Goal: Contribute content: Add original content to the website for others to see

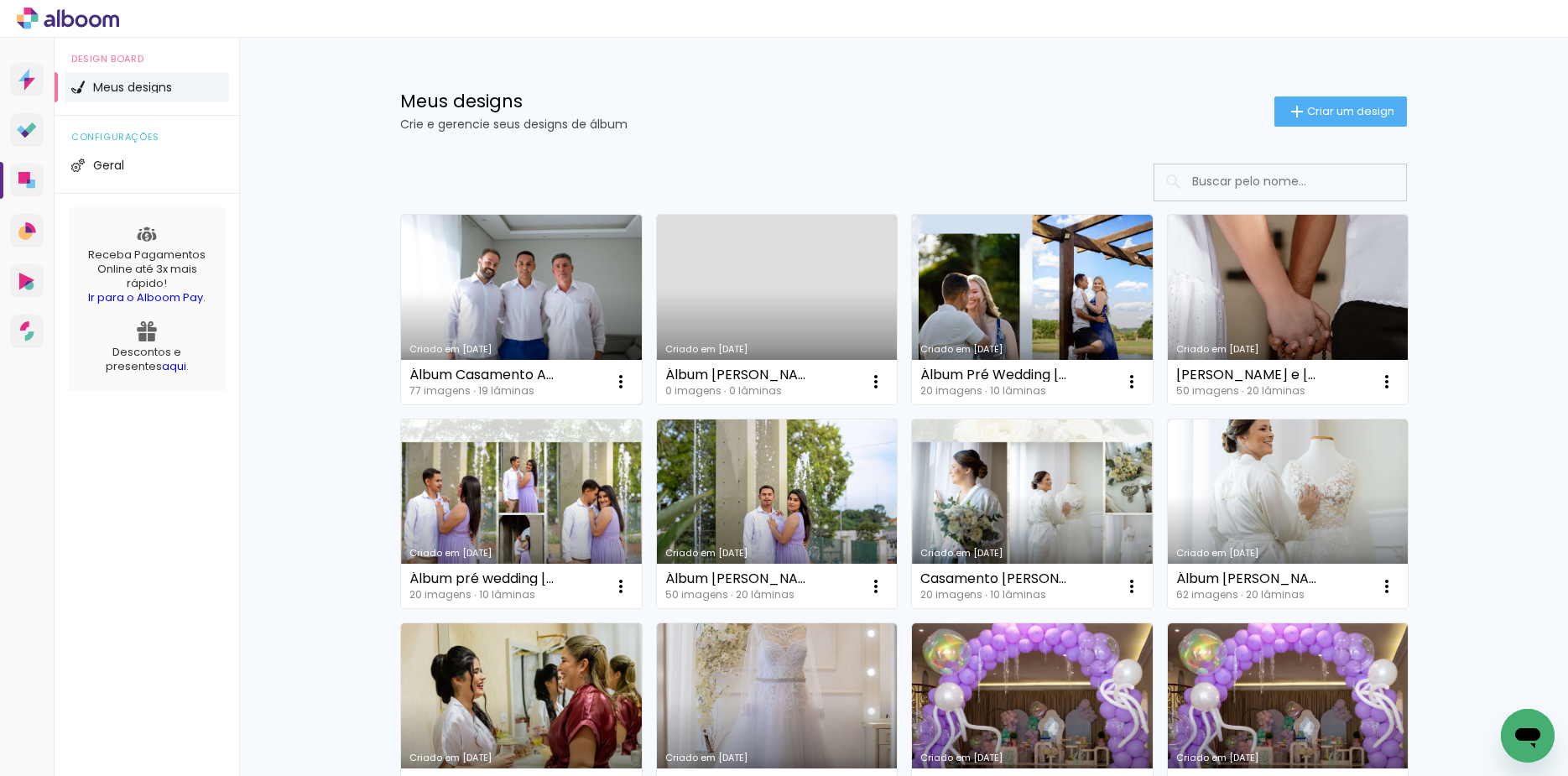
click at [535, 258] on link "Criado em [DATE]" at bounding box center [521, 310] width 240 height 190
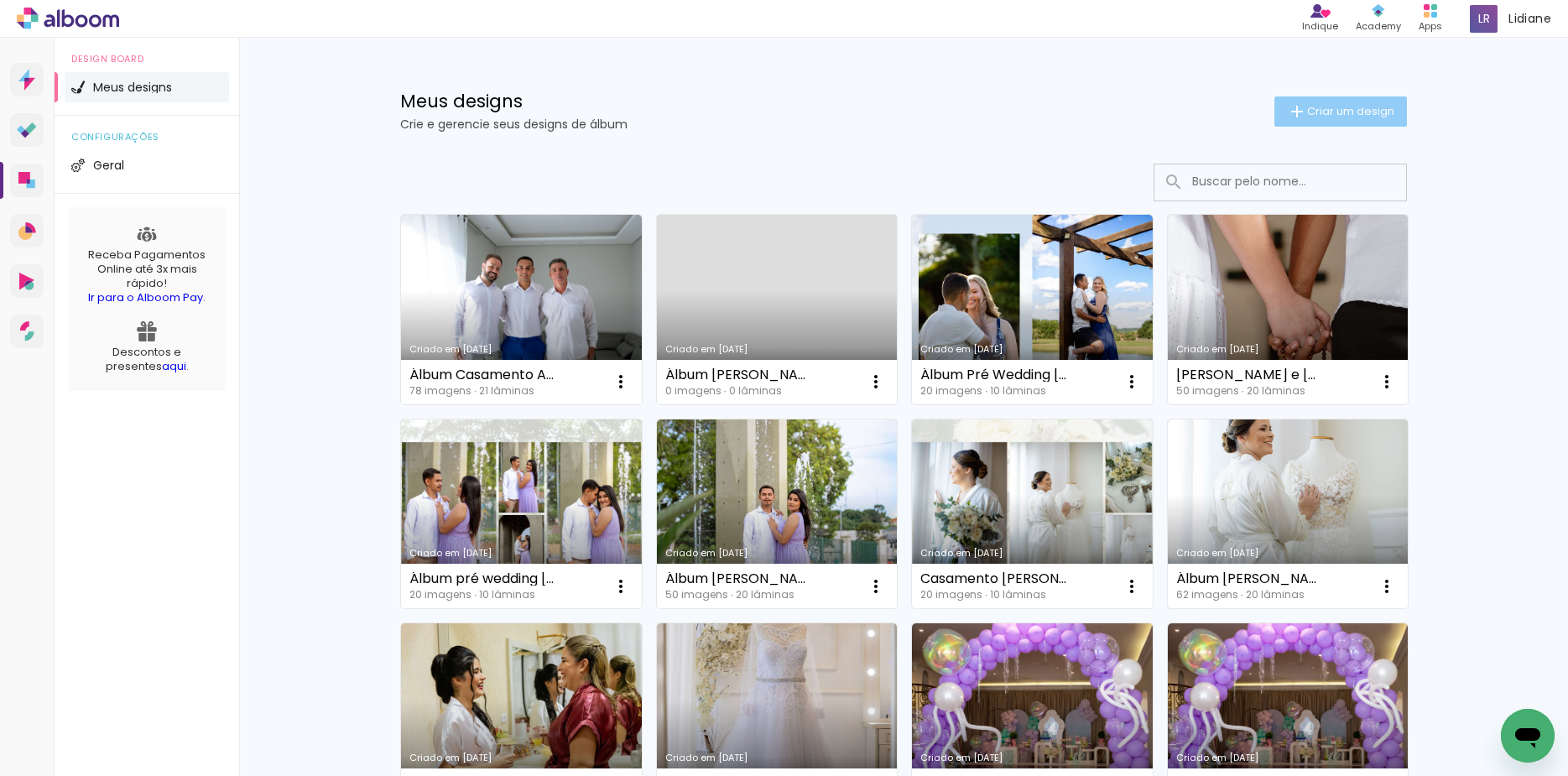
click at [1350, 106] on span "Criar um design" at bounding box center [1350, 110] width 87 height 11
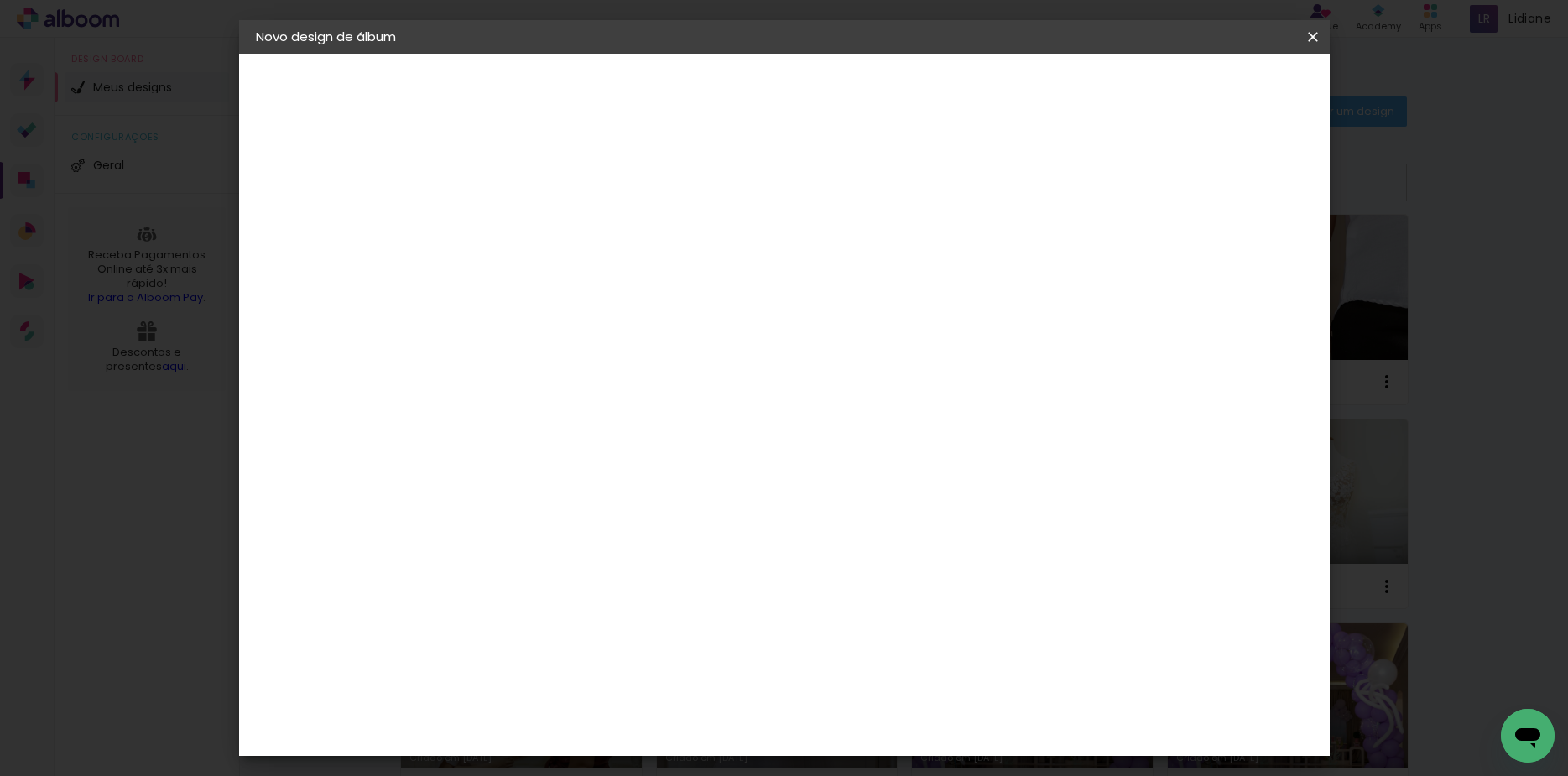
click at [530, 235] on input at bounding box center [530, 225] width 0 height 26
type input "à"
type input "Álbum Benicio 3 anos"
type paper-input "Álbum Benicio 3 anos"
click at [0, 0] on slot "Avançar" at bounding box center [0, 0] width 0 height 0
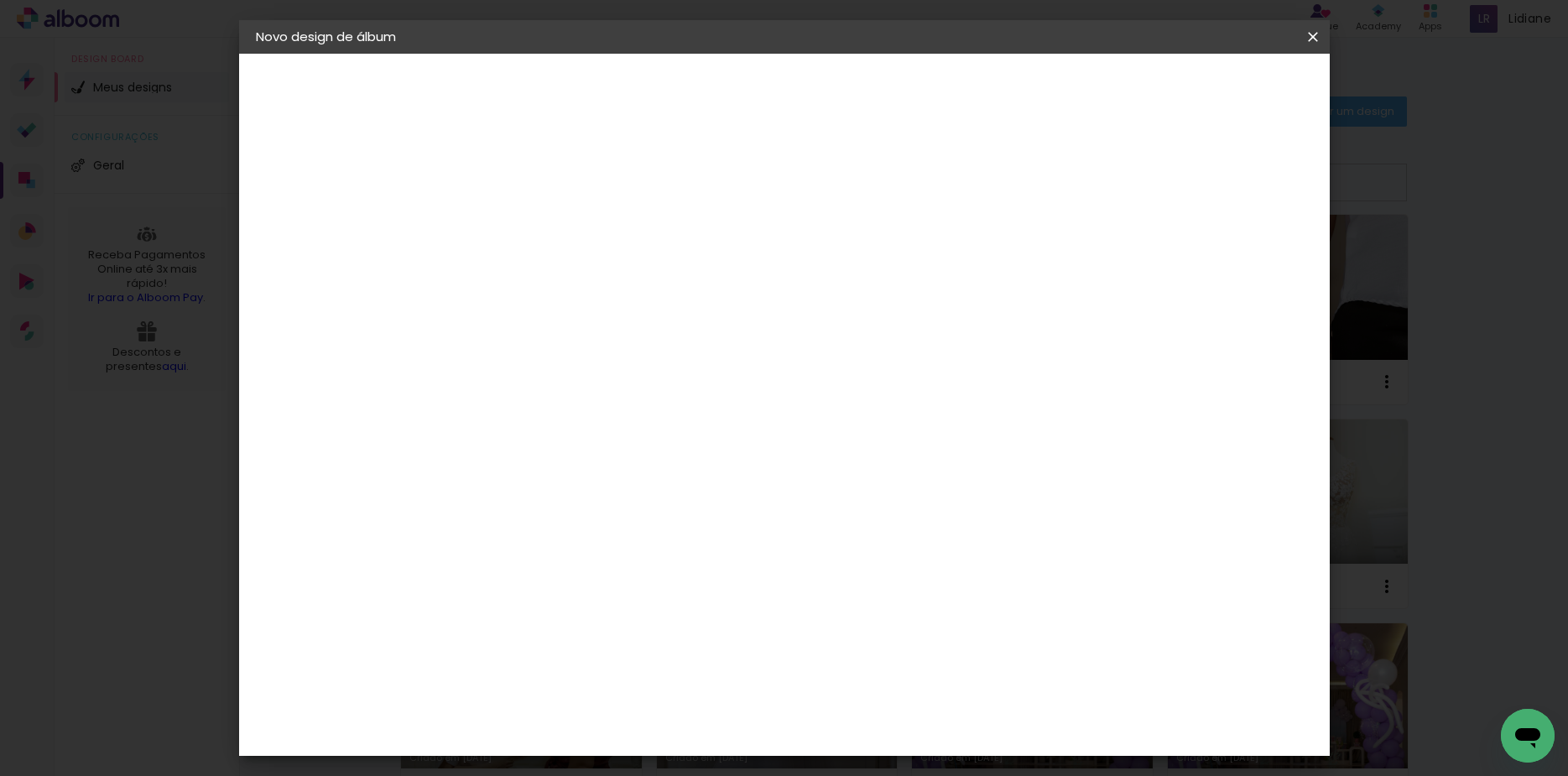
click at [0, 0] on slot "Tamanho Livre" at bounding box center [0, 0] width 0 height 0
click at [0, 0] on slot "Avançar" at bounding box center [0, 0] width 0 height 0
click at [886, 545] on input "60" at bounding box center [876, 540] width 44 height 25
type input "50"
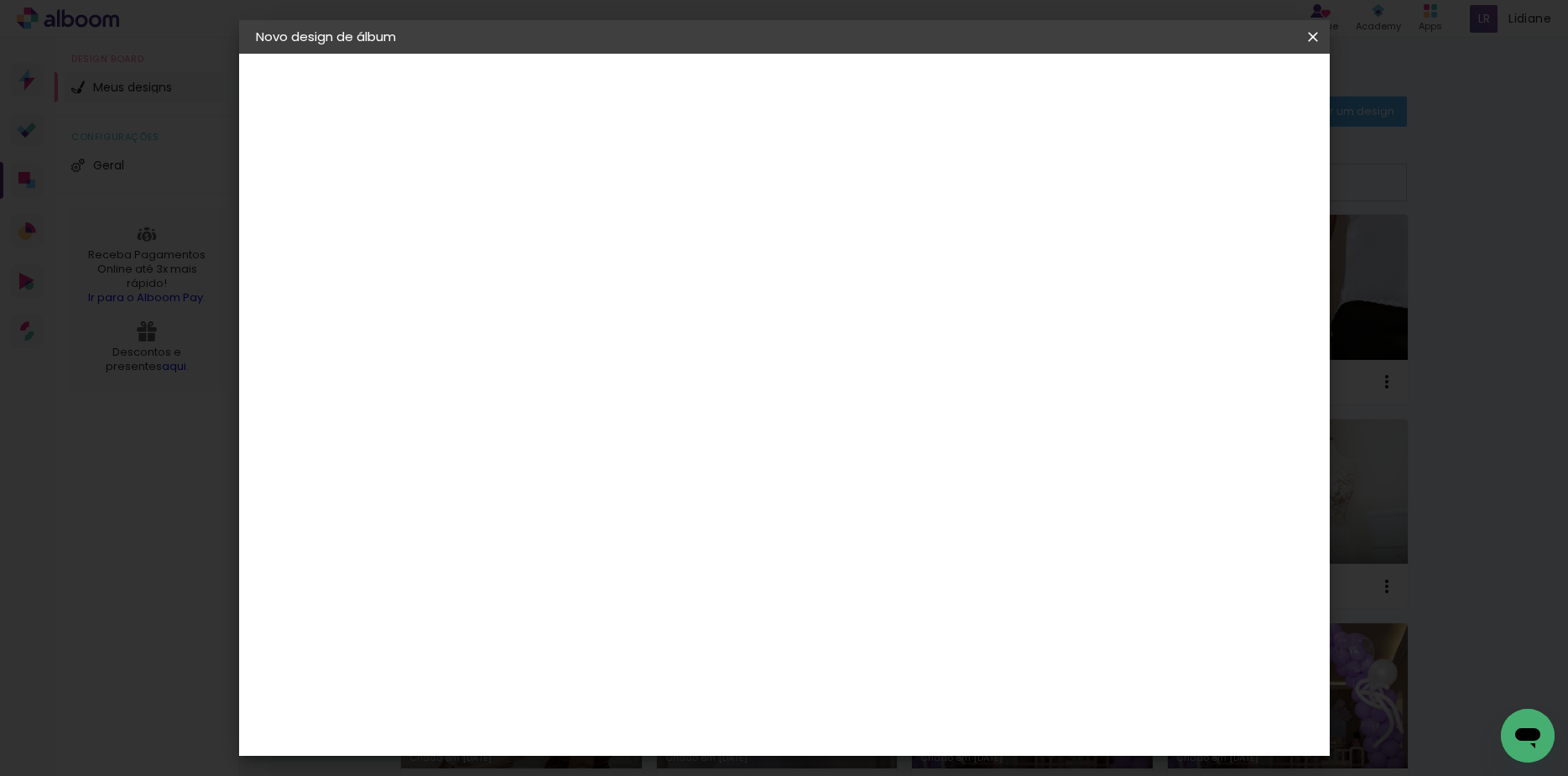
type paper-input "50"
click at [491, 512] on input "30" at bounding box center [477, 509] width 44 height 25
type input "20"
type paper-input "20"
click at [1205, 83] on span "Iniciar design" at bounding box center [1167, 89] width 76 height 12
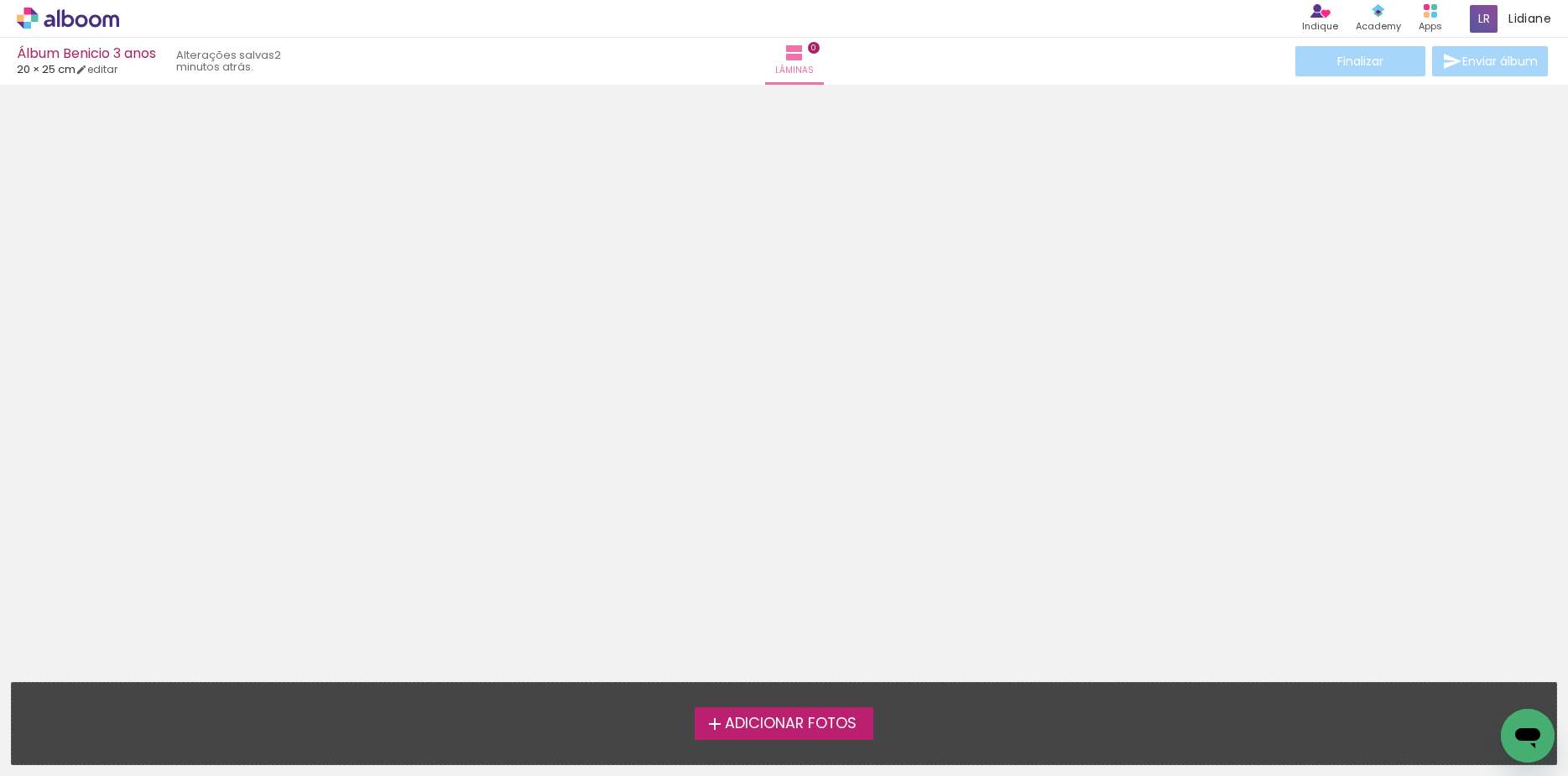
click at [739, 720] on span "Adicionar Fotos" at bounding box center [791, 723] width 132 height 15
click at [0, 0] on input "file" at bounding box center [0, 0] width 0 height 0
